Goal: Task Accomplishment & Management: Manage account settings

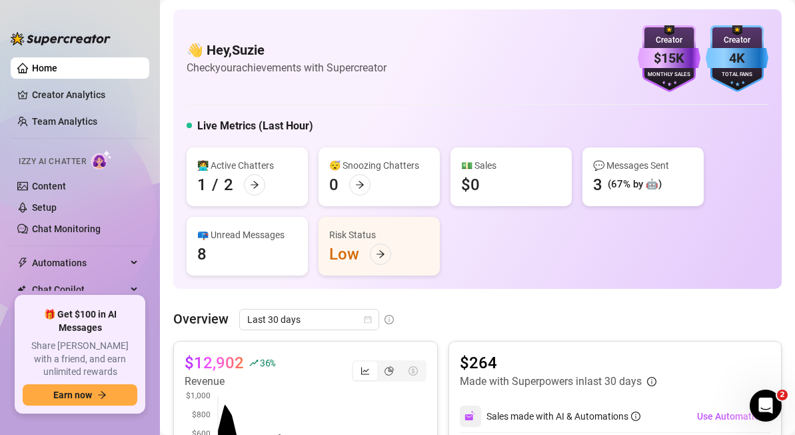
click at [771, 167] on div "👋 Hey, [PERSON_NAME] Check your achievements with Supercreator $15K Creator Mon…" at bounding box center [477, 148] width 609 height 279
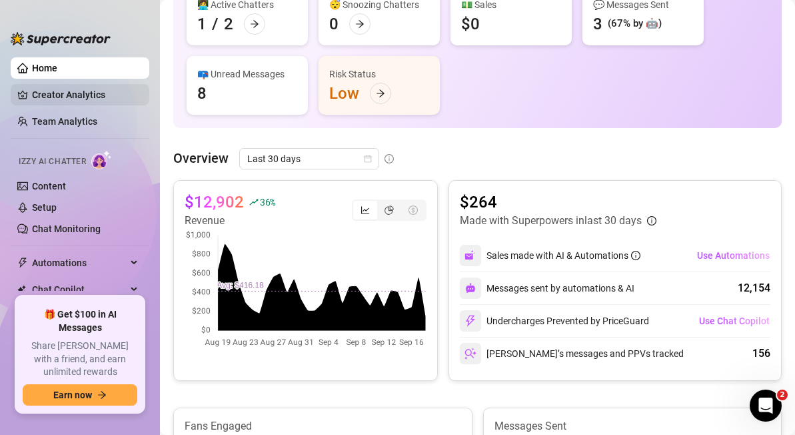
click at [75, 93] on link "Creator Analytics" at bounding box center [85, 94] width 107 height 21
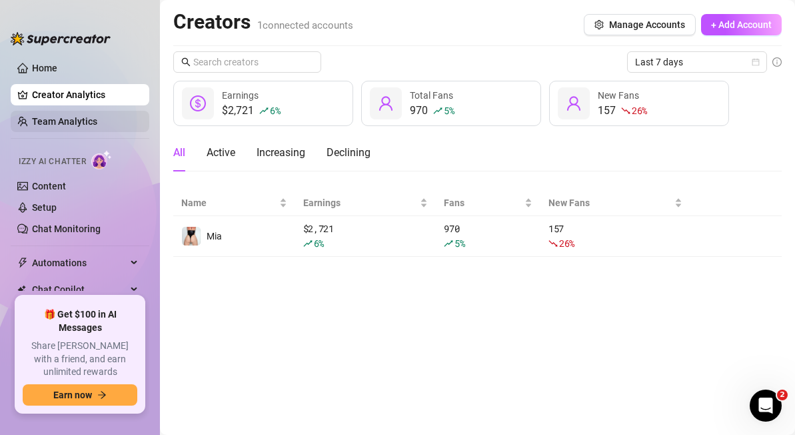
click at [55, 121] on link "Team Analytics" at bounding box center [64, 121] width 65 height 11
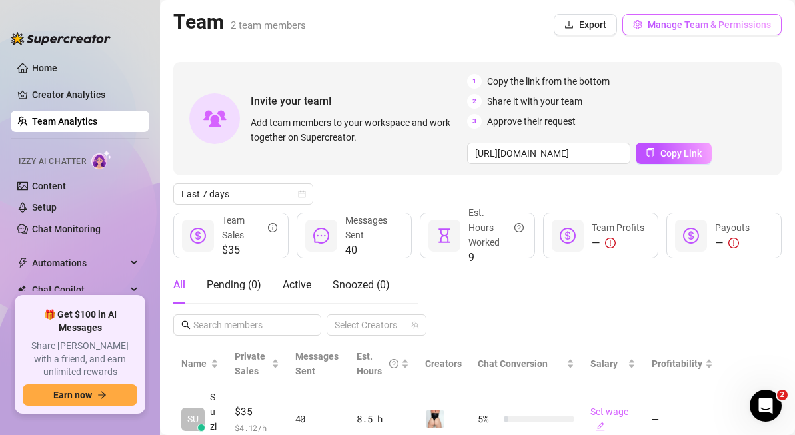
click at [706, 23] on span "Manage Team & Permissions" at bounding box center [709, 24] width 123 height 11
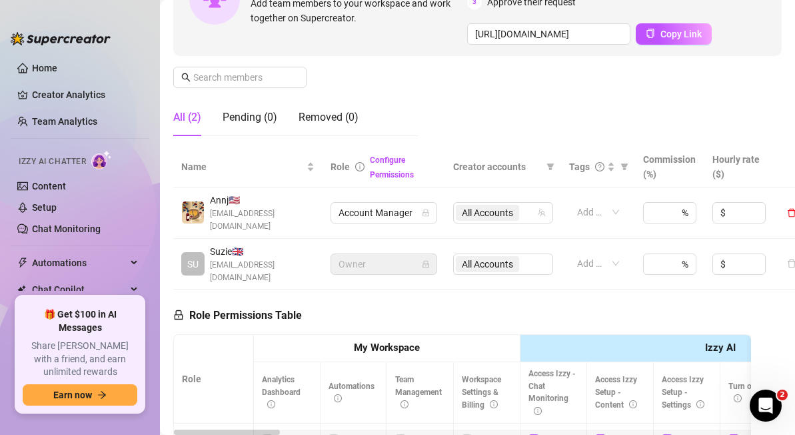
scroll to position [173, 0]
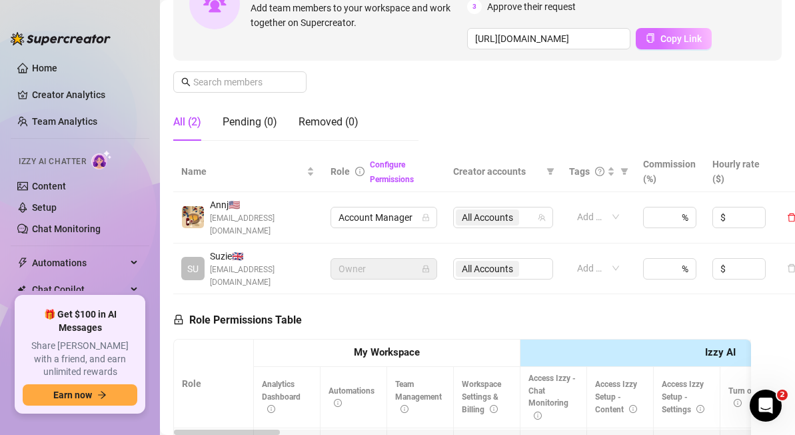
click at [667, 40] on span "Copy Link" at bounding box center [681, 38] width 41 height 11
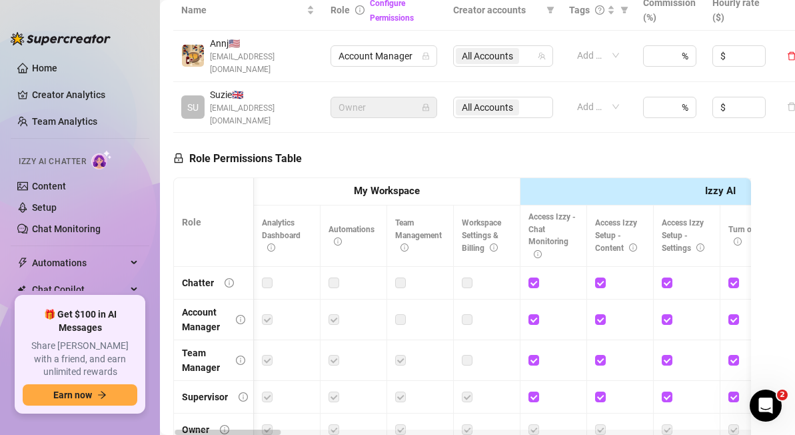
scroll to position [0, 5]
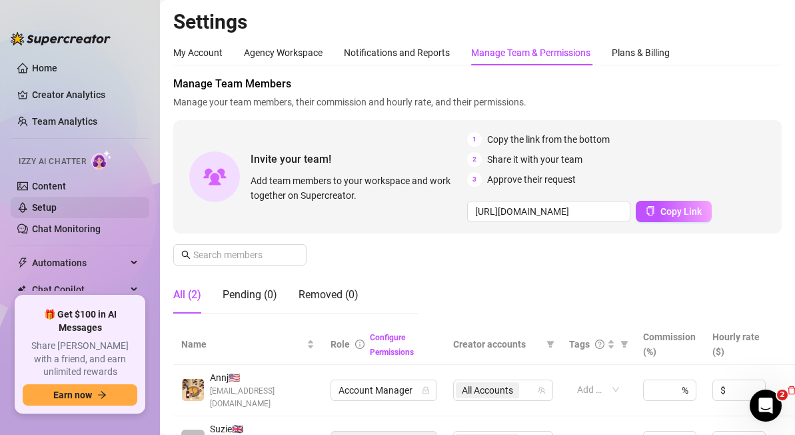
click at [45, 207] on link "Setup" at bounding box center [44, 207] width 25 height 11
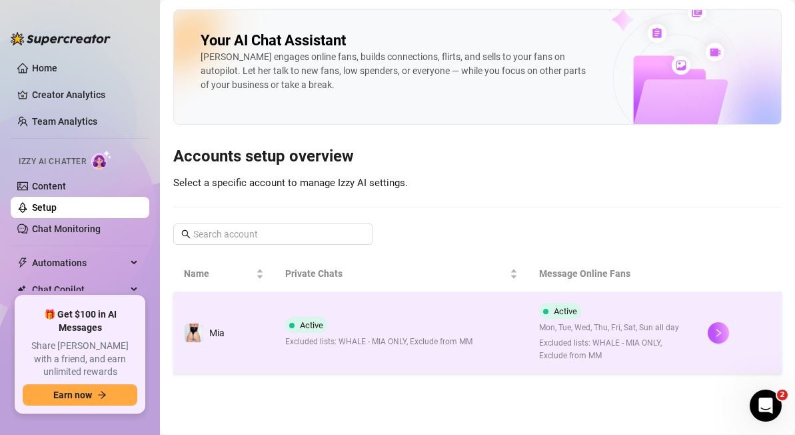
click at [729, 341] on div at bounding box center [739, 332] width 63 height 21
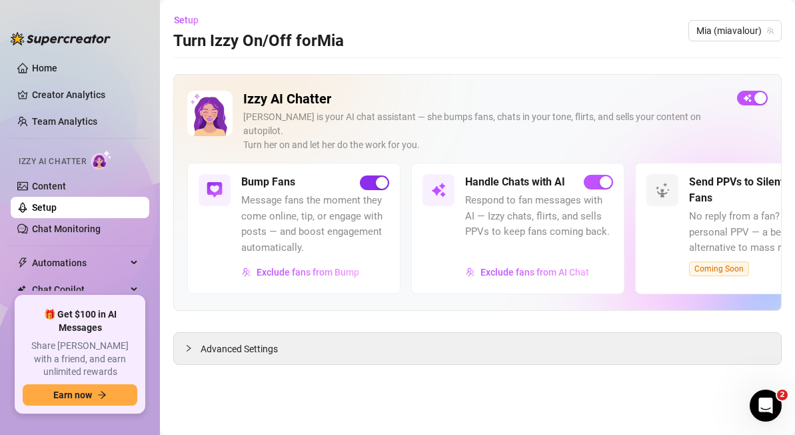
click at [380, 177] on div "button" at bounding box center [382, 183] width 12 height 12
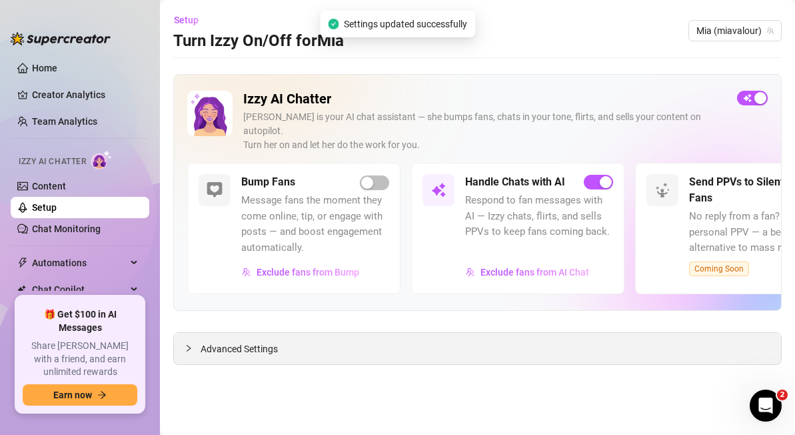
click at [260, 341] on span "Advanced Settings" at bounding box center [239, 348] width 77 height 15
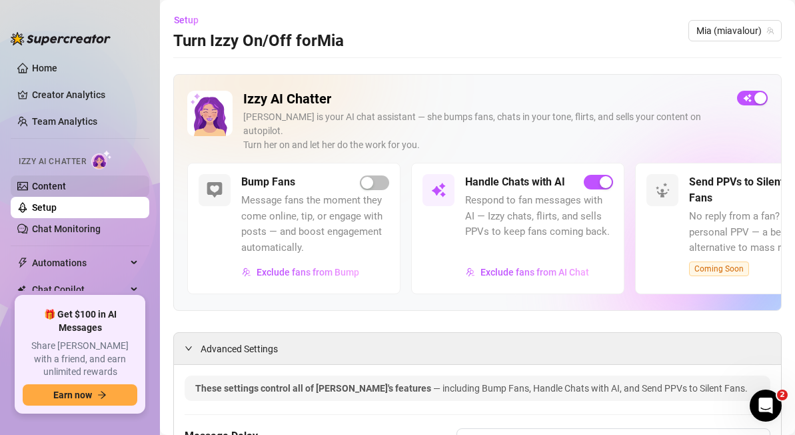
click at [66, 191] on link "Content" at bounding box center [49, 186] width 34 height 11
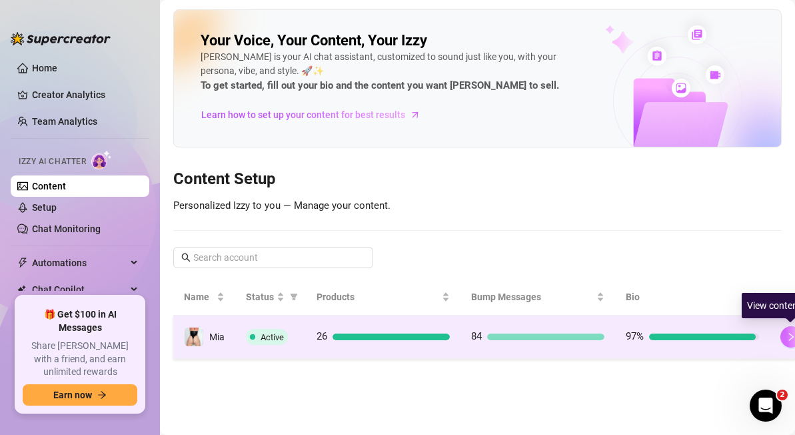
click at [791, 340] on icon "right" at bounding box center [791, 336] width 9 height 9
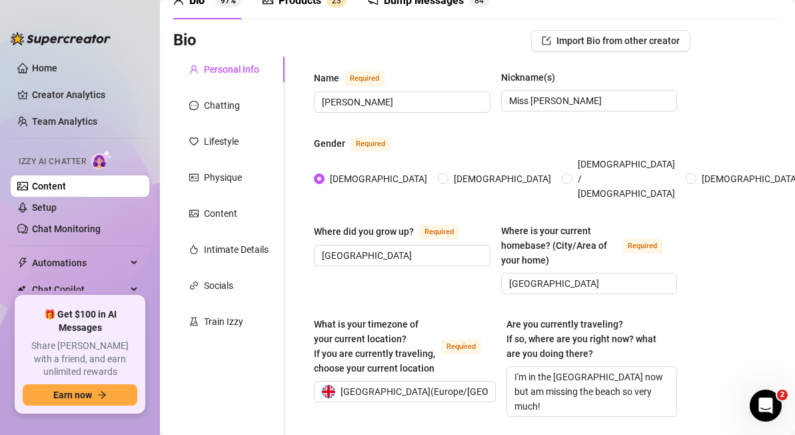
scroll to position [48, 0]
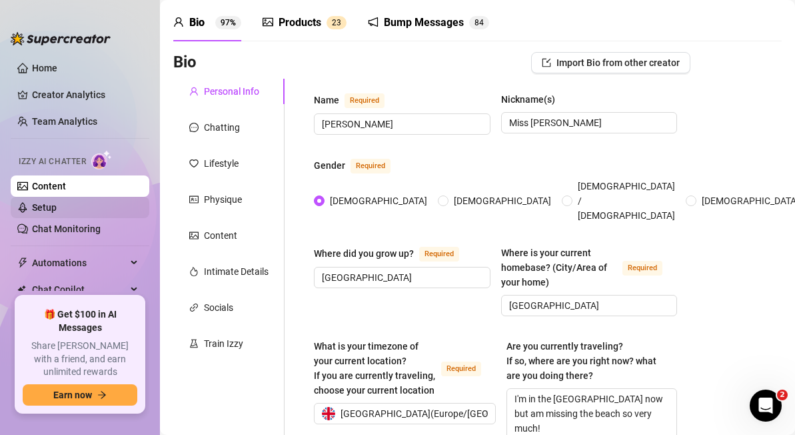
click at [57, 207] on link "Setup" at bounding box center [44, 207] width 25 height 11
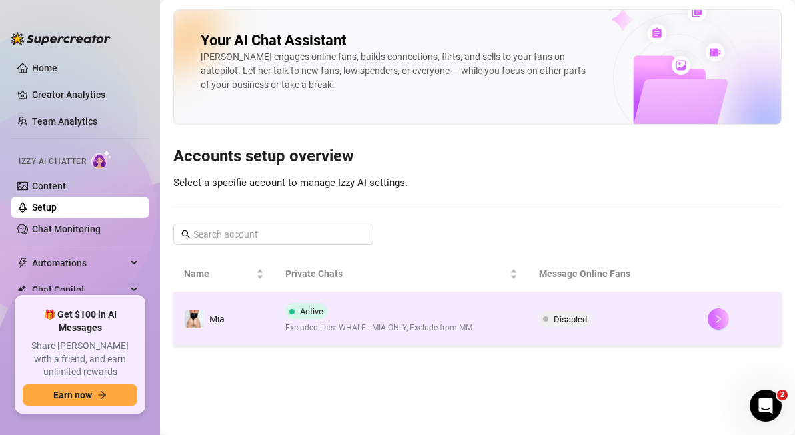
click at [716, 317] on icon "right" at bounding box center [718, 318] width 9 height 9
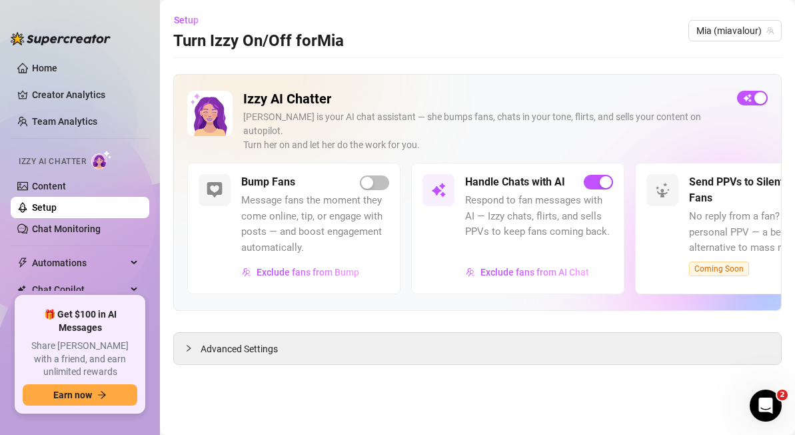
click at [328, 317] on div "Izzy AI Chatter [PERSON_NAME] is your AI chat assistant — she bumps fans, chats…" at bounding box center [477, 219] width 609 height 291
click at [267, 341] on span "Advanced Settings" at bounding box center [239, 348] width 77 height 15
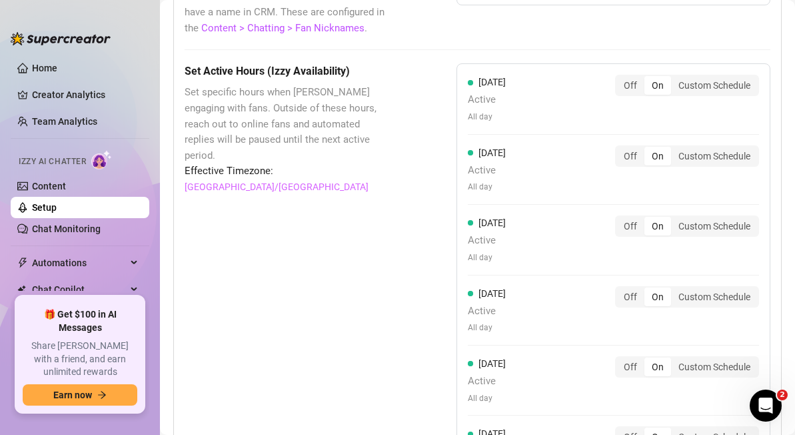
scroll to position [1253, 0]
click at [695, 287] on div "Custom Schedule" at bounding box center [714, 296] width 87 height 19
click at [675, 289] on input "Custom Schedule" at bounding box center [675, 289] width 0 height 0
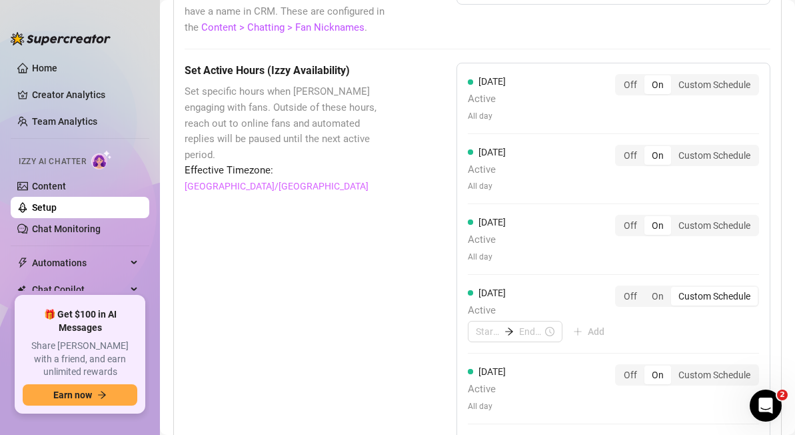
click at [667, 315] on div "[DATE] Active Add Off On Custom Schedule" at bounding box center [613, 313] width 291 height 57
click at [711, 365] on div "Custom Schedule" at bounding box center [714, 374] width 87 height 19
click at [675, 367] on input "Custom Schedule" at bounding box center [675, 367] width 0 height 0
click at [482, 403] on input at bounding box center [487, 410] width 23 height 15
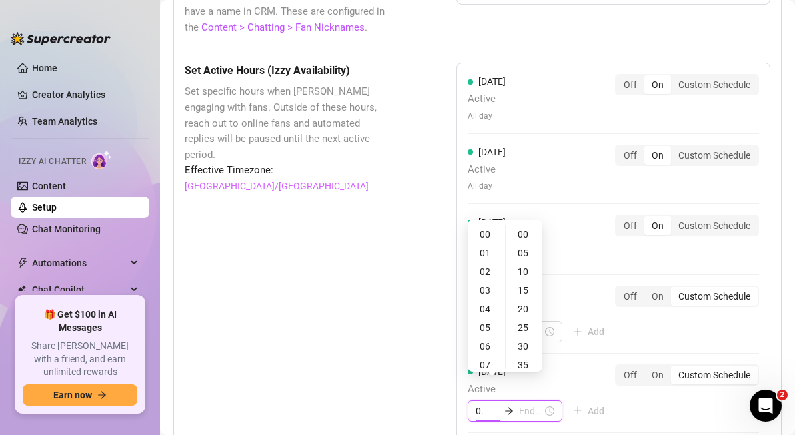
type input "0"
click at [490, 327] on div "05" at bounding box center [487, 327] width 32 height 19
click at [521, 229] on div "00" at bounding box center [525, 234] width 32 height 19
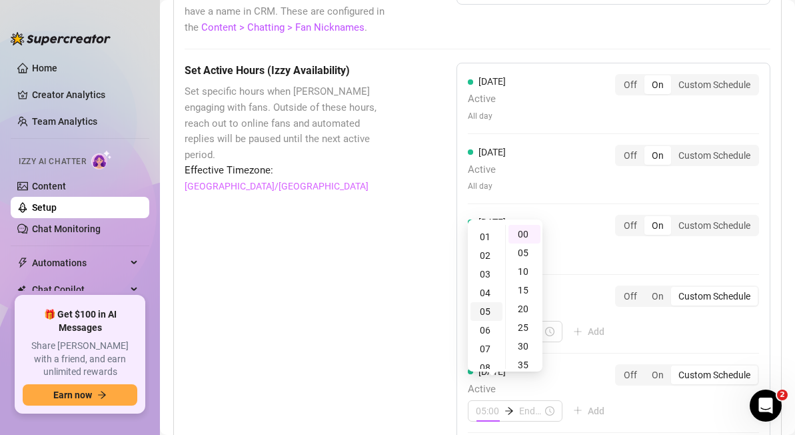
click at [483, 313] on div "05" at bounding box center [487, 311] width 32 height 19
click at [485, 293] on div "04" at bounding box center [487, 292] width 32 height 19
click at [485, 268] on div "03" at bounding box center [487, 268] width 32 height 19
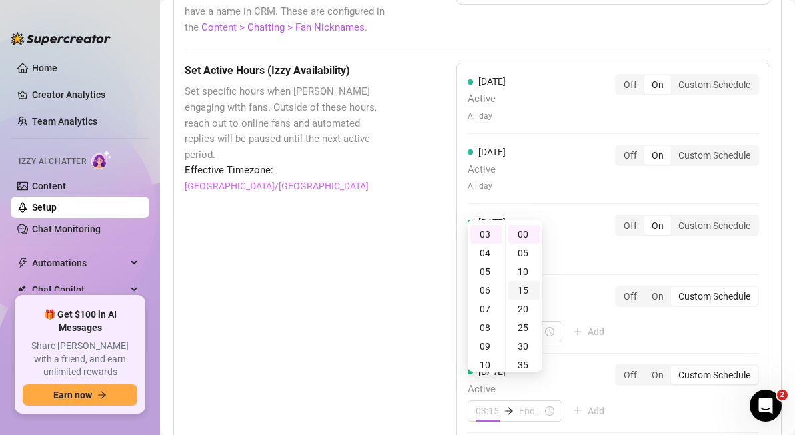
click at [525, 288] on div "15" at bounding box center [525, 290] width 32 height 19
type input "03:15"
click at [537, 403] on input at bounding box center [530, 410] width 23 height 15
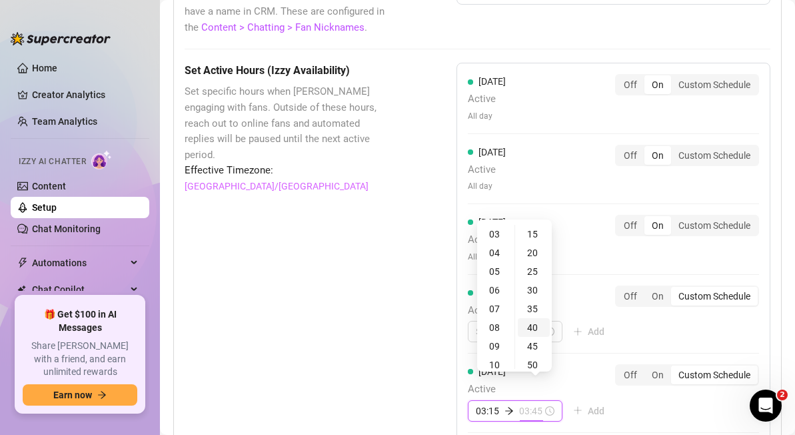
type input "03:40"
click at [687, 398] on div "[DATE] Active Add Off On Custom Schedule" at bounding box center [613, 392] width 291 height 57
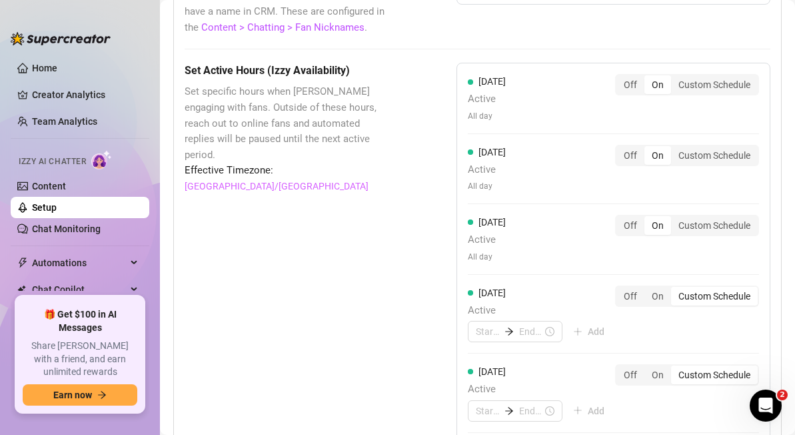
click at [699, 365] on div "Custom Schedule" at bounding box center [714, 374] width 87 height 19
click at [675, 367] on input "Custom Schedule" at bounding box center [675, 367] width 0 height 0
click at [489, 403] on input at bounding box center [487, 410] width 23 height 15
click at [489, 235] on div "03" at bounding box center [487, 234] width 32 height 19
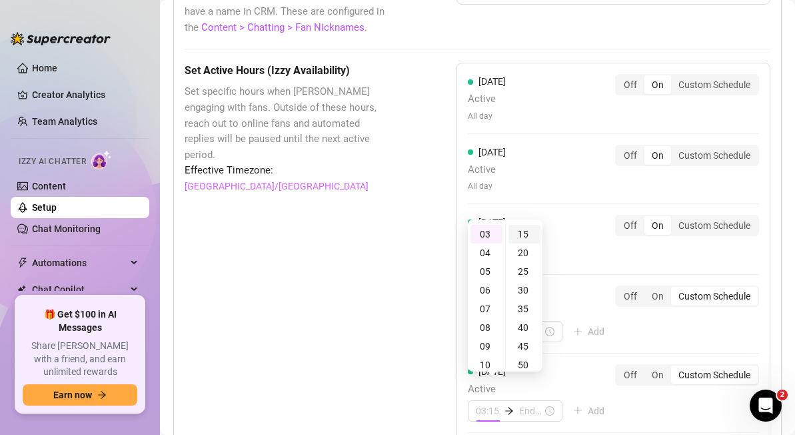
click at [523, 235] on div "15" at bounding box center [525, 234] width 32 height 19
type input "03:15"
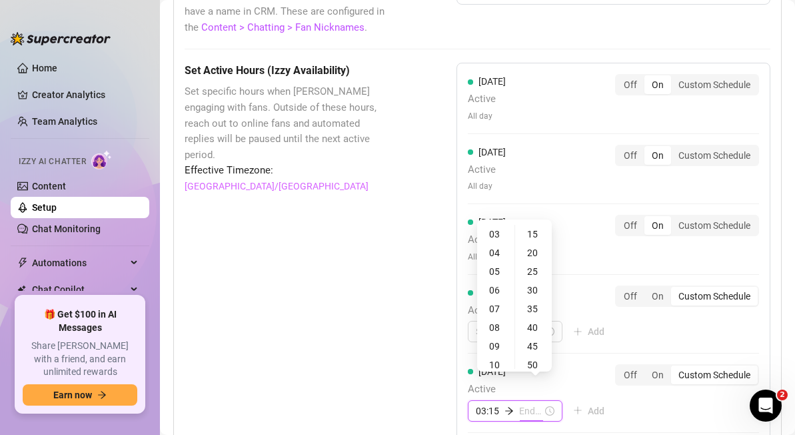
click at [531, 403] on input at bounding box center [530, 410] width 23 height 15
type input "03:45"
type input "09:15"
click at [497, 307] on div "21" at bounding box center [496, 310] width 32 height 19
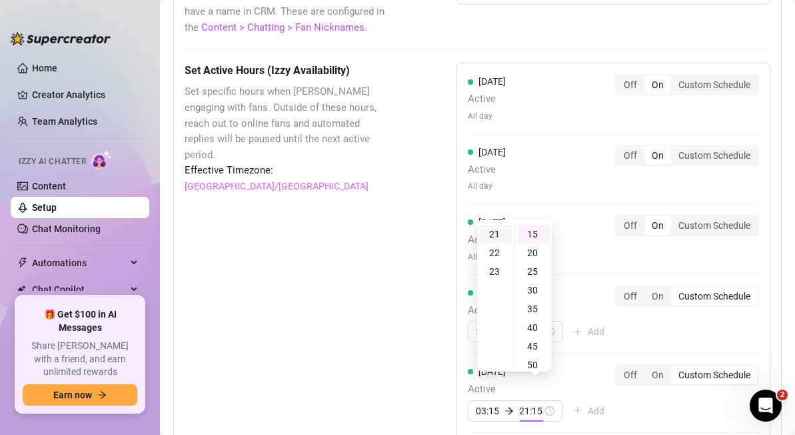
scroll to position [392, 0]
click at [533, 343] on div "45" at bounding box center [534, 346] width 32 height 19
type input "21:45"
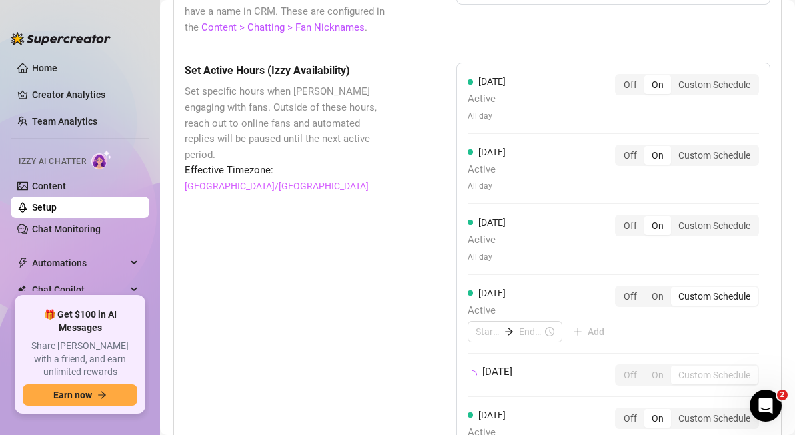
click at [649, 399] on div "[DATE] Active All day Off On Custom Schedule [DATE] Active All day Off On Custo…" at bounding box center [614, 306] width 314 height 486
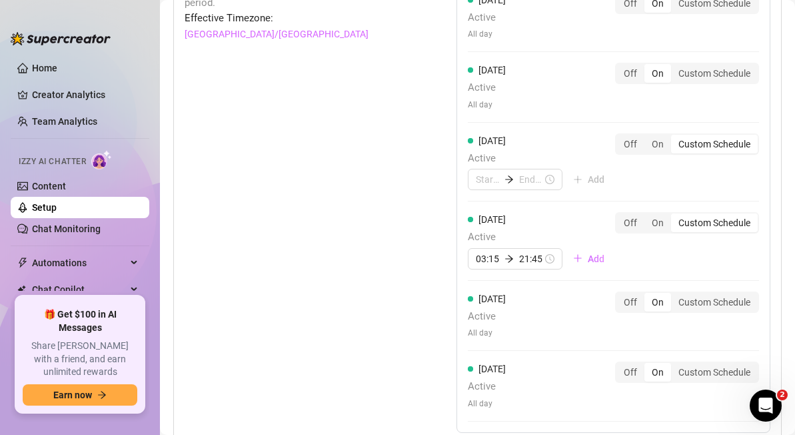
scroll to position [1409, 0]
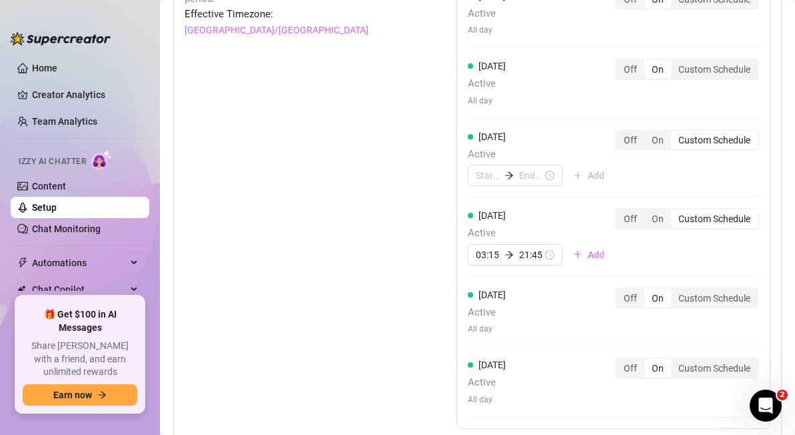
click at [333, 352] on div "Set Active Hours (Izzy Availability) Set specific hours when Izzy engaging with…" at bounding box center [287, 230] width 205 height 646
click at [54, 67] on link "Home" at bounding box center [44, 68] width 25 height 11
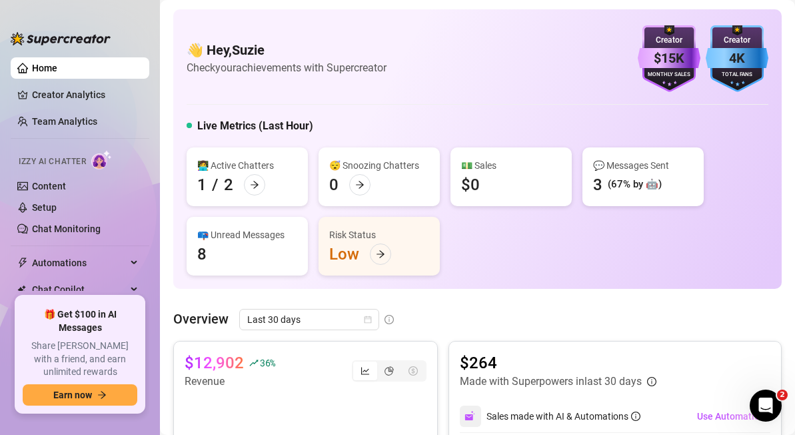
click at [53, 70] on link "Home" at bounding box center [44, 68] width 25 height 11
